Goal: Information Seeking & Learning: Check status

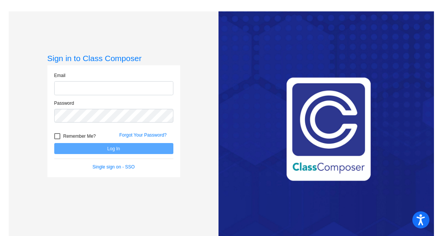
type input "[EMAIL_ADDRESS][DOMAIN_NAME]"
click at [56, 139] on div at bounding box center [57, 136] width 6 height 6
click at [57, 139] on input "Remember Me?" at bounding box center [57, 139] width 0 height 0
checkbox input "true"
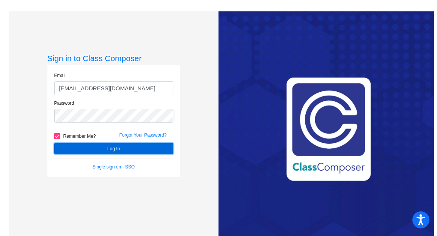
click at [66, 146] on button "Log In" at bounding box center [113, 148] width 119 height 11
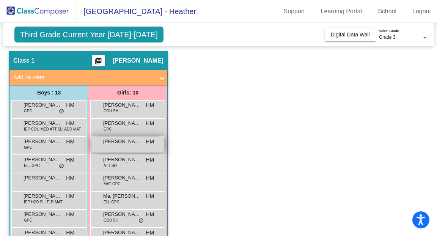
scroll to position [18, 0]
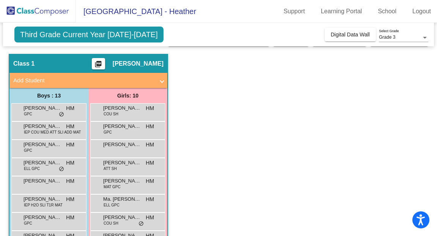
click at [159, 81] on span "Add Student" at bounding box center [86, 80] width 147 height 9
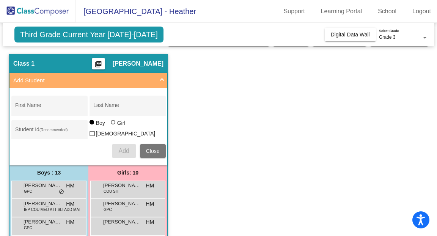
click at [159, 81] on span "Add Student" at bounding box center [86, 80] width 147 height 9
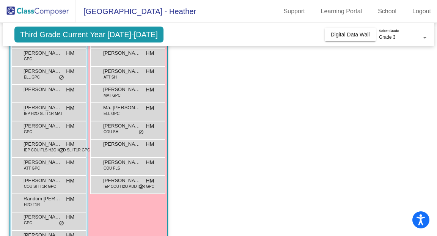
scroll to position [134, 0]
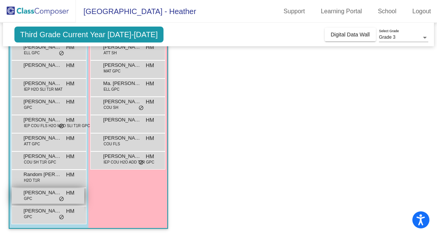
click at [48, 197] on div "[PERSON_NAME] GPC HM lock do_not_disturb_alt" at bounding box center [48, 196] width 73 height 16
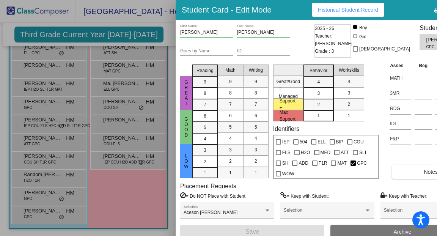
click at [361, 13] on button "Historical Student Record" at bounding box center [348, 10] width 73 height 14
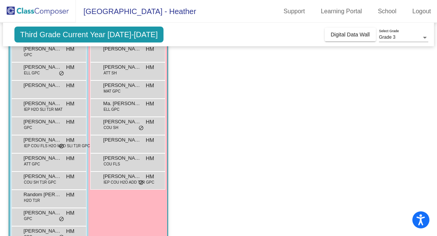
scroll to position [112, 0]
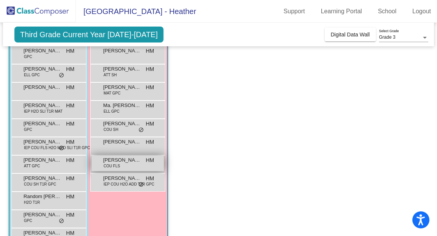
click at [136, 165] on div "[PERSON_NAME] COU FLS HM lock do_not_disturb_alt" at bounding box center [127, 164] width 73 height 16
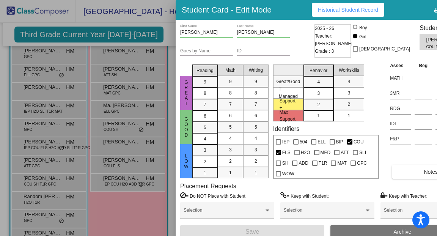
click at [353, 13] on button "Historical Student Record" at bounding box center [348, 10] width 73 height 14
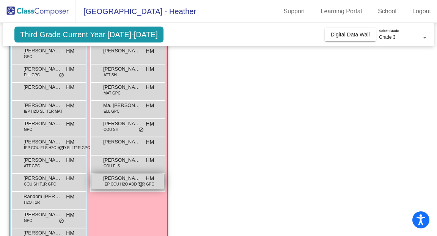
click at [129, 181] on span "IEP COU H2O ADD T1R GPC" at bounding box center [129, 184] width 51 height 6
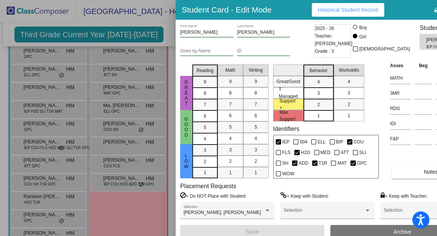
click at [354, 14] on button "Historical Student Record" at bounding box center [348, 10] width 73 height 14
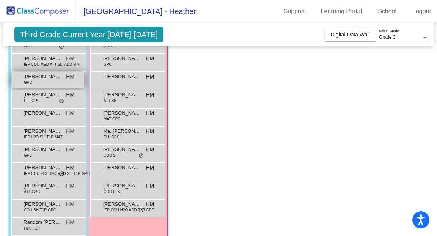
scroll to position [87, 0]
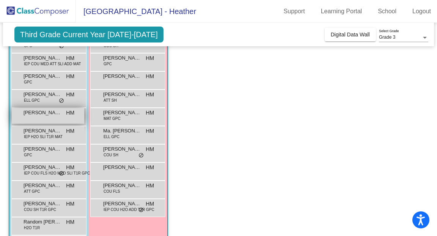
click at [55, 112] on span "[PERSON_NAME]" at bounding box center [43, 113] width 38 height 8
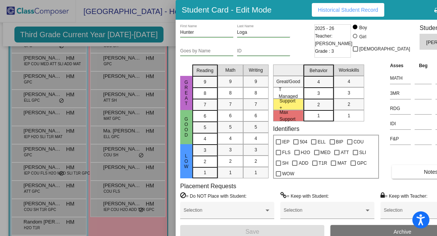
click at [341, 13] on span "Historical Student Record" at bounding box center [348, 10] width 60 height 6
